Goal: Check status

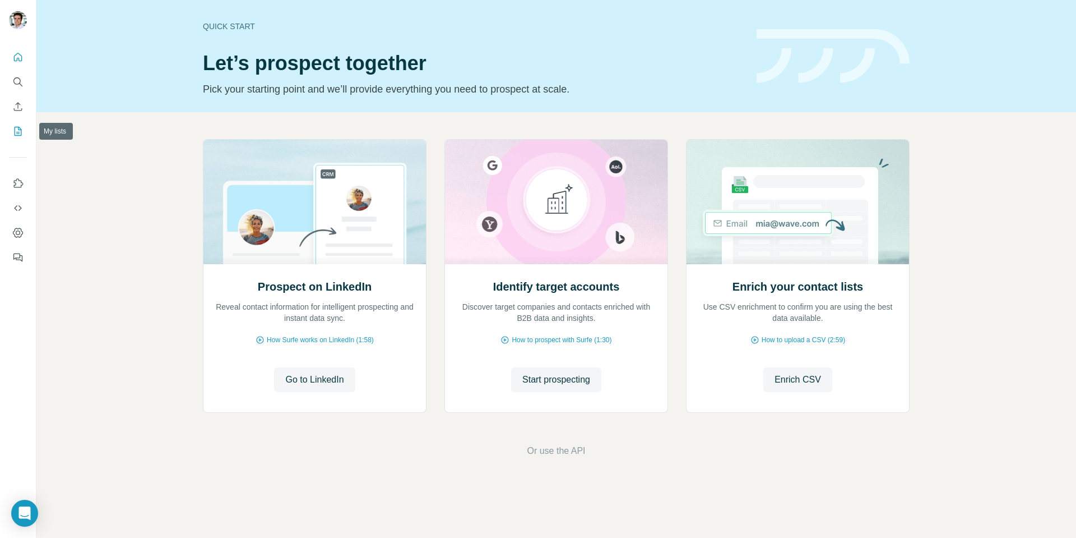
click at [22, 127] on icon "My lists" at bounding box center [17, 131] width 11 height 11
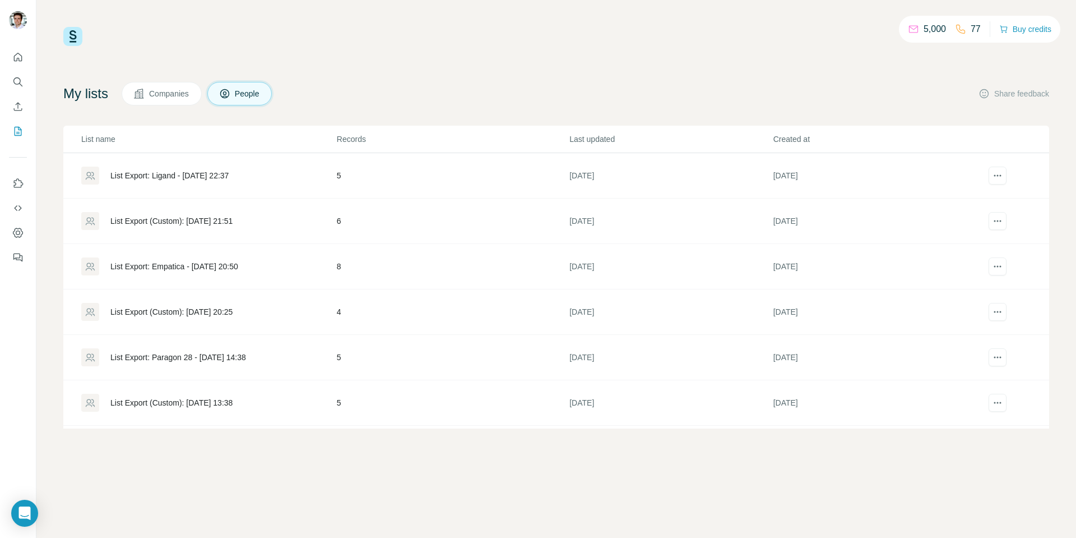
click at [173, 177] on div "List Export: Ligand - [DATE] 22:37" at bounding box center [169, 175] width 118 height 11
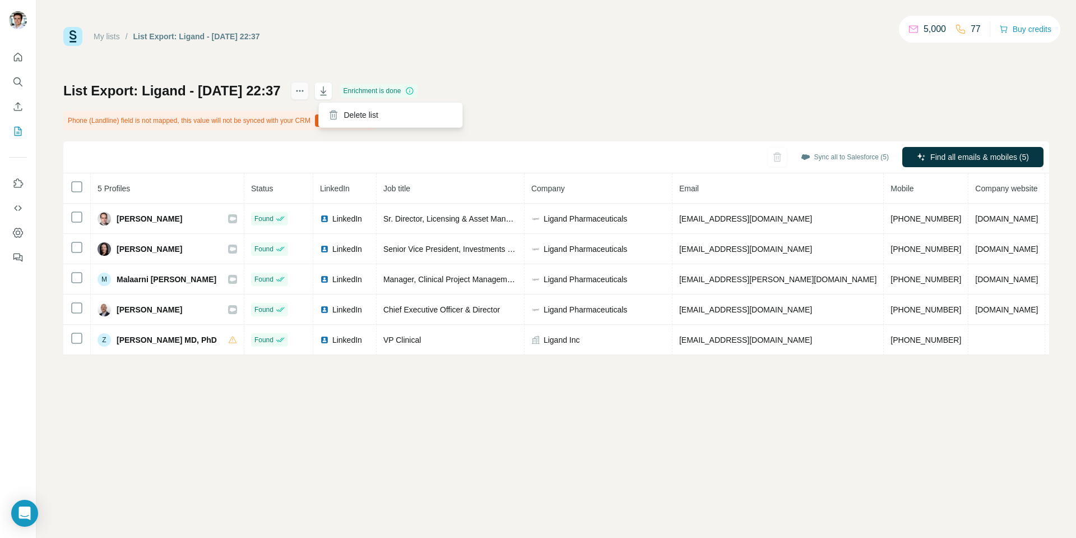
click at [306, 92] on icon "actions" at bounding box center [299, 90] width 11 height 11
click at [329, 90] on icon "button" at bounding box center [323, 90] width 11 height 11
click at [332, 96] on button "button" at bounding box center [323, 91] width 18 height 18
click at [306, 87] on icon "actions" at bounding box center [299, 90] width 11 height 11
click at [361, 53] on div "My lists / List Export: Ligand - [DATE] 22:37 5,000 77 Buy credits List Export:…" at bounding box center [556, 191] width 986 height 328
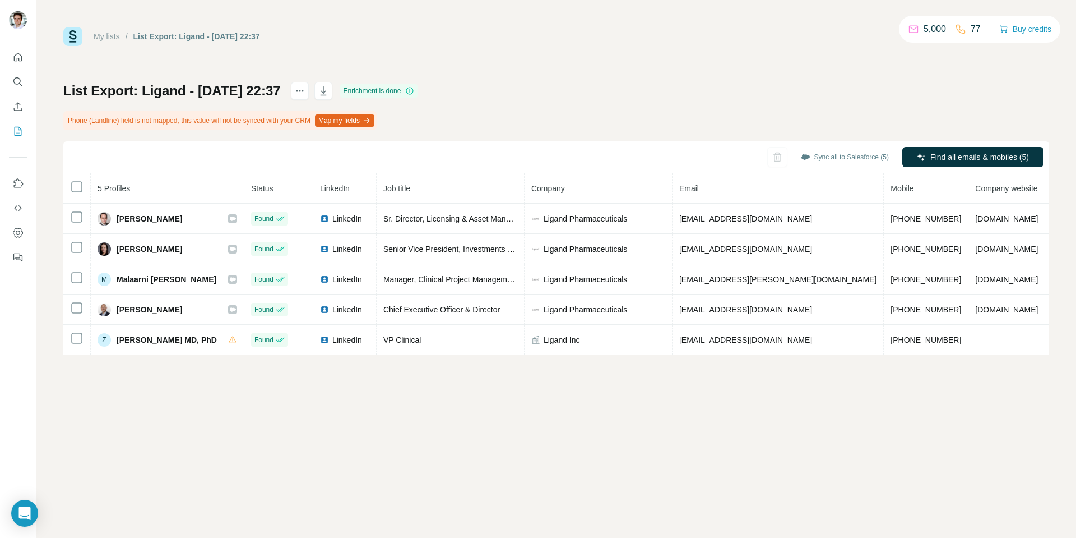
click at [418, 92] on div "Enrichment is done" at bounding box center [379, 90] width 78 height 13
click at [414, 92] on icon at bounding box center [409, 90] width 9 height 9
click at [554, 114] on div "List Export: Ligand - [DATE] 22:37 Enrichment is done Phone (Landline) field is…" at bounding box center [556, 218] width 986 height 273
